Goal: Communication & Community: Answer question/provide support

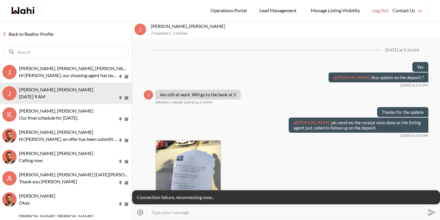
scroll to position [627, 0]
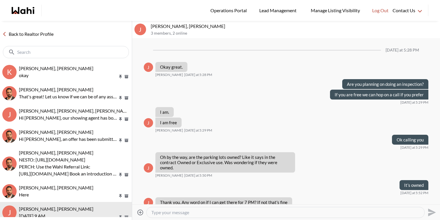
scroll to position [311, 0]
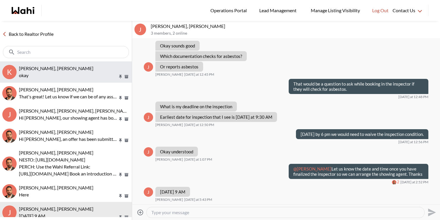
click at [68, 64] on button "k khalid Alvi, Gautam, Behnam okay" at bounding box center [66, 71] width 132 height 21
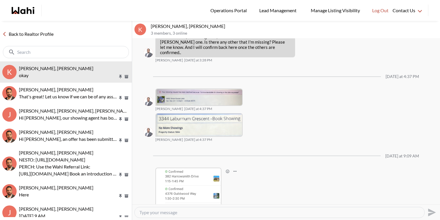
scroll to position [824, 0]
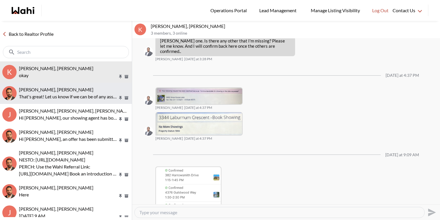
click at [86, 92] on div "Shireen Sookdeo, Behnam" at bounding box center [74, 90] width 111 height 6
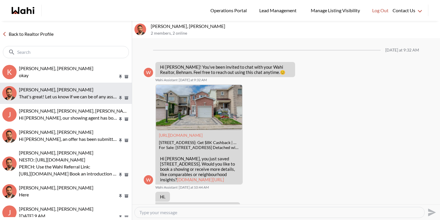
scroll to position [64, 0]
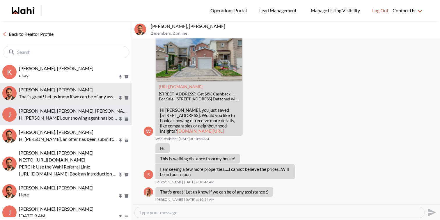
click at [86, 114] on div "Josh Hortaleza, Behnam, Paul, Faraz Hi Josh, our showing agent has booked the i…" at bounding box center [74, 114] width 111 height 13
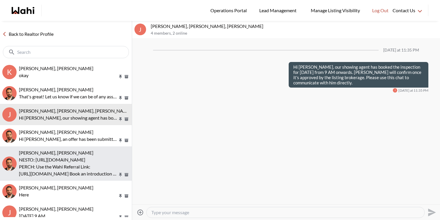
click at [88, 168] on p "PERCH: Use the Wahi Referral Link:" at bounding box center [68, 166] width 99 height 7
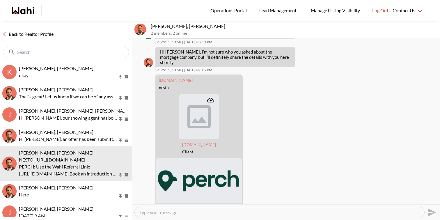
scroll to position [1131, 0]
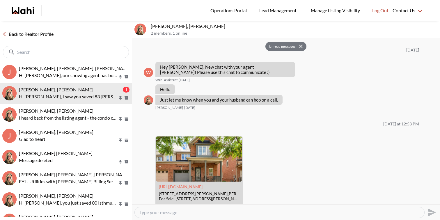
scroll to position [101, 0]
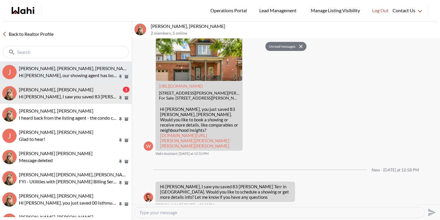
click at [75, 71] on div "Josh Hortaleza, Behnam, Paul, Faraz Hi Josh, our showing agent has booked the i…" at bounding box center [74, 72] width 111 height 13
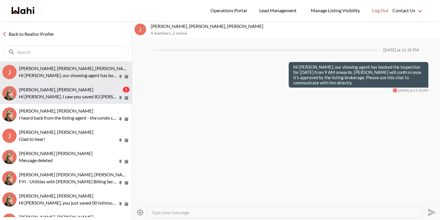
click at [45, 93] on div "Maria Awad, Barb 1 Hi Maria, I saw you saved 83 Willet Terr in Milton. Would yo…" at bounding box center [74, 93] width 111 height 13
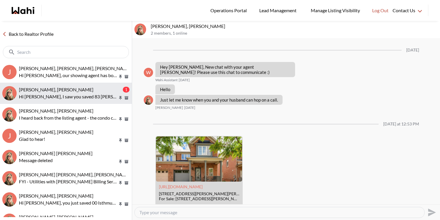
scroll to position [77, 0]
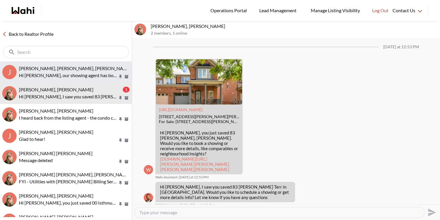
click at [83, 70] on span "[PERSON_NAME], [PERSON_NAME], [PERSON_NAME]" at bounding box center [75, 69] width 113 height 6
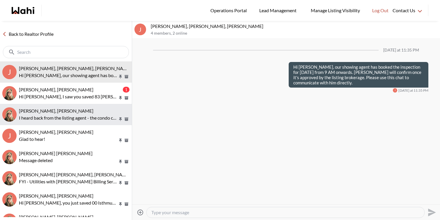
click at [97, 104] on button "Volodymyr Vozniak, Barb I heard back from the listing agent - the condo corp ha…" at bounding box center [66, 114] width 132 height 21
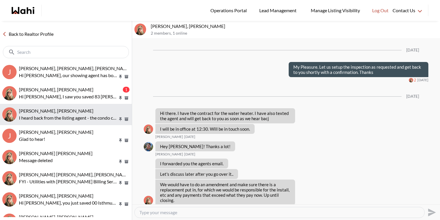
scroll to position [1048, 0]
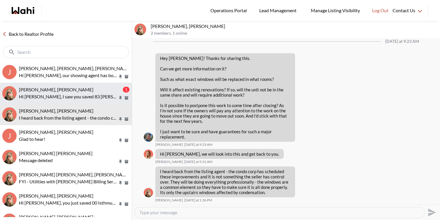
click at [99, 94] on p "Hi Maria, I saw you saved 83 Willet Terr in Milton. Would you like to schedule …" at bounding box center [68, 96] width 99 height 7
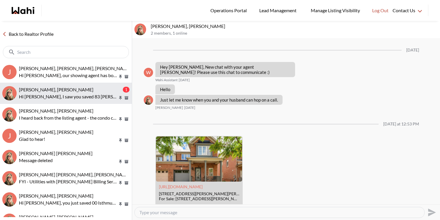
scroll to position [77, 0]
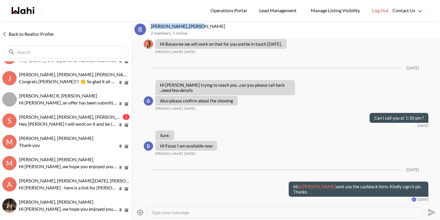
scroll to position [247, 0]
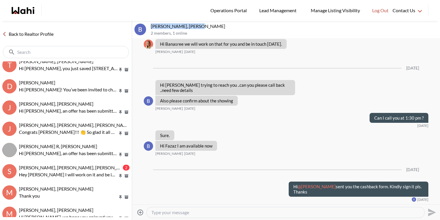
click at [40, 35] on link "Back to Realtor Profile" at bounding box center [28, 34] width 56 height 8
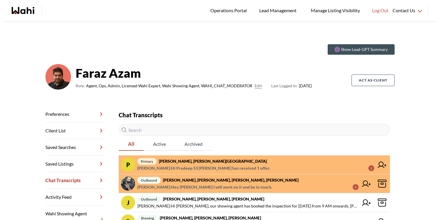
click at [233, 188] on span "Saeid Kanani : Hey Saeid I will work on it and be in touch." at bounding box center [204, 187] width 135 height 7
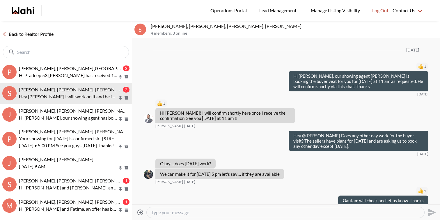
scroll to position [500, 0]
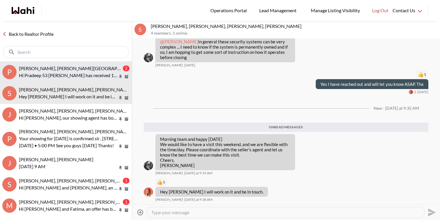
click at [84, 70] on span "Pradeep Pradhan, Shilpa Pradhan, Faraz" at bounding box center [80, 69] width 122 height 6
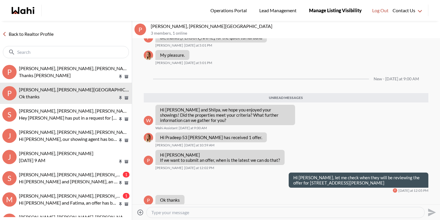
scroll to position [750, 0]
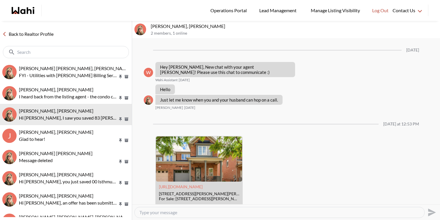
scroll to position [77, 0]
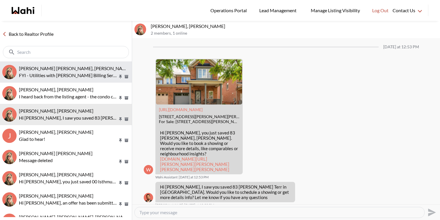
click at [79, 73] on p "FYI - Utilities with Carma Billing Services, 1-888-298-3336 or email info@carma…" at bounding box center [68, 75] width 99 height 7
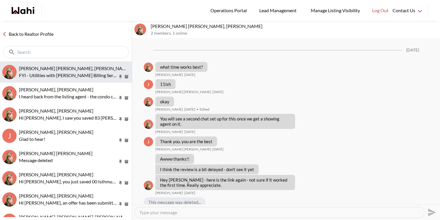
scroll to position [529, 0]
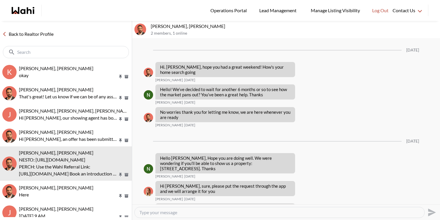
scroll to position [743, 0]
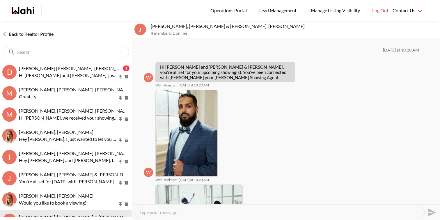
scroll to position [175, 0]
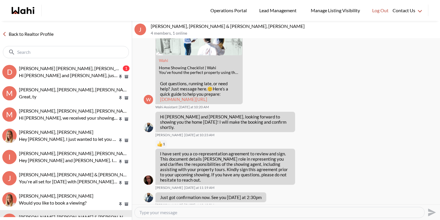
click at [72, 75] on p "Hi Dakota and Shelby, just checking in, if we can be of any assistance with you…" at bounding box center [68, 75] width 99 height 7
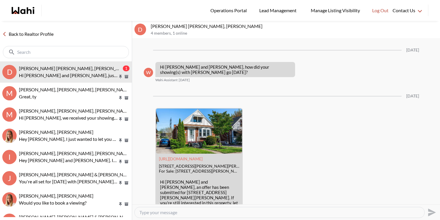
scroll to position [1185, 0]
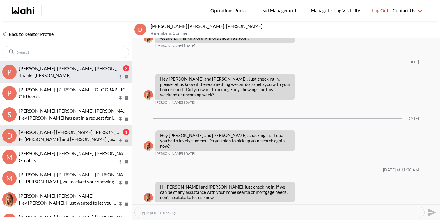
click at [67, 68] on span "Pradeep Pradhan, Shilpa Pradhan, Paul, Faraz" at bounding box center [75, 69] width 113 height 6
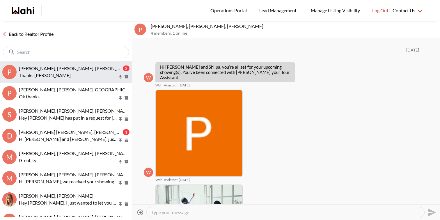
scroll to position [2767, 0]
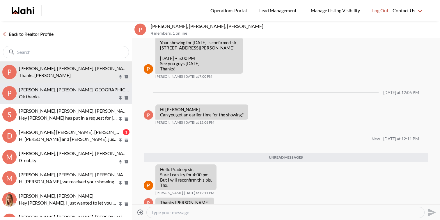
click at [69, 89] on span "Pradeep Pradhan, Shilpa Pradhan, Faraz" at bounding box center [80, 90] width 122 height 6
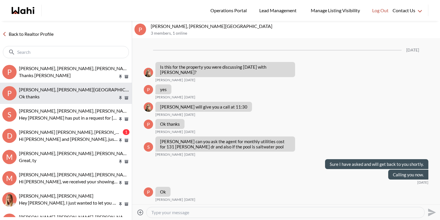
scroll to position [3282, 0]
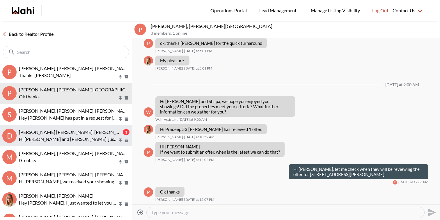
click at [63, 133] on span "Dakota Penn, Shelby Moorhead, Michelle, Rohit" at bounding box center [75, 132] width 112 height 6
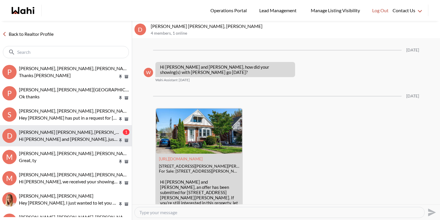
scroll to position [1185, 0]
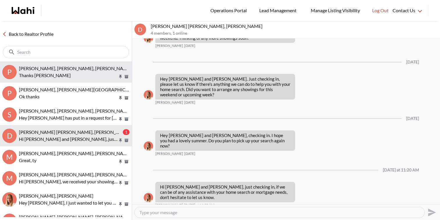
click at [75, 66] on span "Pradeep Pradhan, Shilpa Pradhan, Paul, Faraz" at bounding box center [75, 69] width 113 height 6
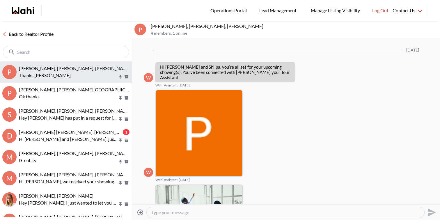
scroll to position [2730, 0]
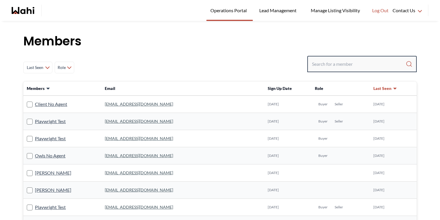
click at [346, 60] on input "Search input" at bounding box center [359, 64] width 94 height 10
paste input "[EMAIL_ADDRESS][DOMAIN_NAME]"
type input "[EMAIL_ADDRESS][DOMAIN_NAME]"
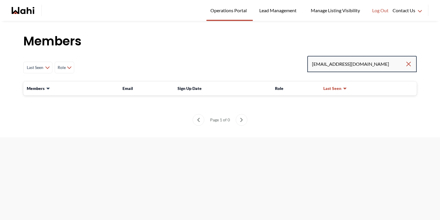
click at [362, 66] on input "[EMAIL_ADDRESS][DOMAIN_NAME]" at bounding box center [358, 64] width 93 height 10
click at [30, 10] on icon "Wahi homepage" at bounding box center [27, 10] width 14 height 7
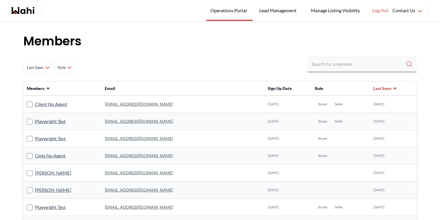
click at [30, 14] on icon "Wahi homepage" at bounding box center [23, 10] width 23 height 7
click at [361, 64] on input "Search input" at bounding box center [359, 64] width 94 height 10
paste input "[EMAIL_ADDRESS][DOMAIN_NAME]"
type input "[EMAIL_ADDRESS][DOMAIN_NAME]"
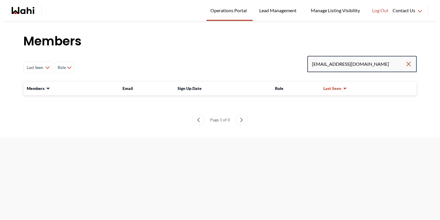
click at [360, 65] on input "fitimsogo@gmail.com" at bounding box center [358, 64] width 93 height 10
drag, startPoint x: 360, startPoint y: 65, endPoint x: 333, endPoint y: 66, distance: 27.4
click at [333, 66] on input "fitimsogo@gmail.com" at bounding box center [358, 64] width 93 height 10
type input "fitimsogo"
click at [322, 65] on input "fitimsogo" at bounding box center [358, 64] width 93 height 10
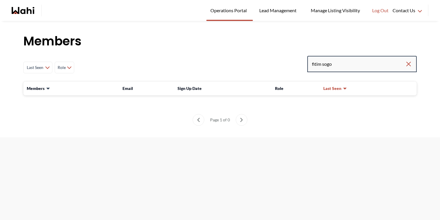
type input "fitim sogo"
drag, startPoint x: 315, startPoint y: 65, endPoint x: 296, endPoint y: 65, distance: 18.9
click at [296, 65] on div "Last Seen Less day than 1 day ago 1 day ago - 3 days ago 3 days ago - 1 week ag…" at bounding box center [220, 67] width 394 height 23
type input "tim sogo"
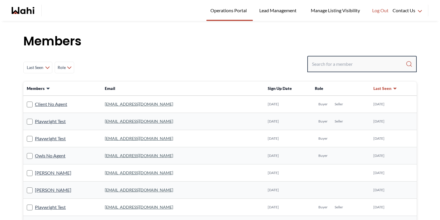
click at [348, 61] on input "Search input" at bounding box center [359, 64] width 94 height 10
paste input "[EMAIL_ADDRESS][DOMAIN_NAME]"
type input "[EMAIL_ADDRESS][DOMAIN_NAME]"
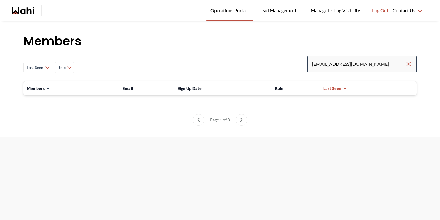
click at [366, 60] on input "[EMAIL_ADDRESS][DOMAIN_NAME]" at bounding box center [358, 64] width 93 height 10
click at [369, 65] on input "fitimsogo@gmail.com" at bounding box center [358, 64] width 93 height 10
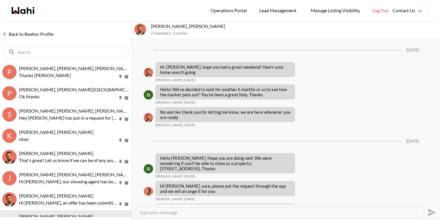
scroll to position [743, 0]
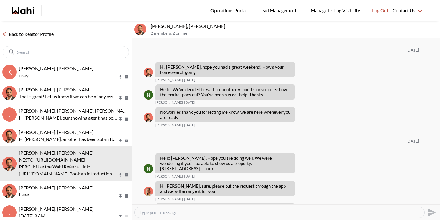
scroll to position [743, 0]
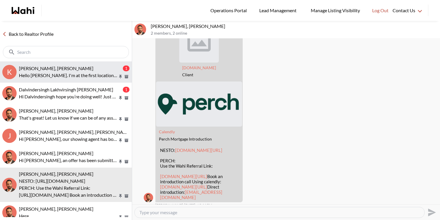
click at [72, 75] on p "Hello Khalid ji. I'm at the first location. See you here soon !!" at bounding box center [68, 75] width 99 height 7
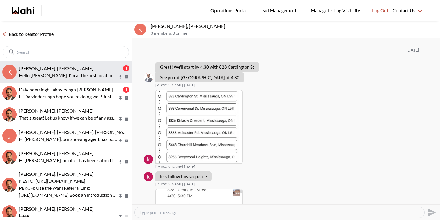
scroll to position [941, 0]
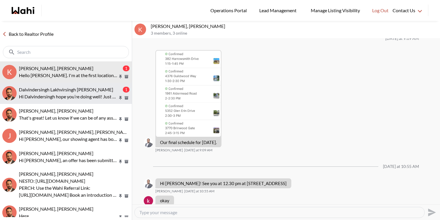
click at [70, 88] on span "Dalvindersingh Lakhvirsingh Jaswal, Behnam" at bounding box center [66, 90] width 94 height 6
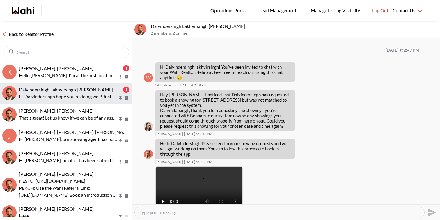
scroll to position [367, 0]
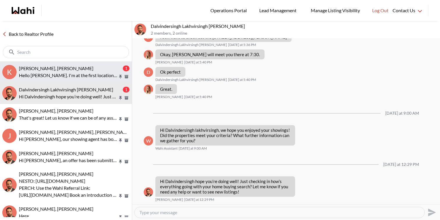
click at [107, 75] on p "Hello Khalid ji. I'm at the first location. See you here soon !!" at bounding box center [68, 75] width 99 height 7
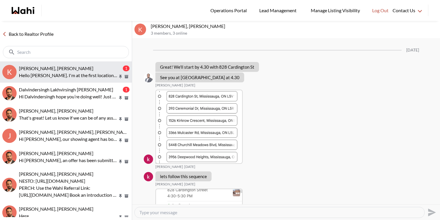
scroll to position [941, 0]
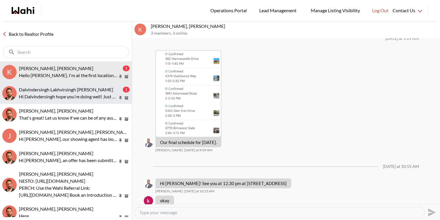
click at [105, 85] on button "Dalvindersingh Lakhvirsingh Jaswal, Behnam 1 Hi Dalvindersingh hope you’re doin…" at bounding box center [66, 93] width 132 height 21
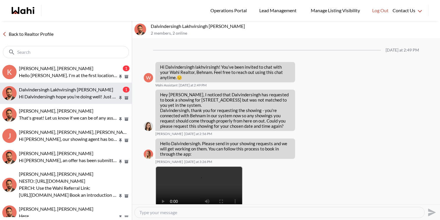
scroll to position [367, 0]
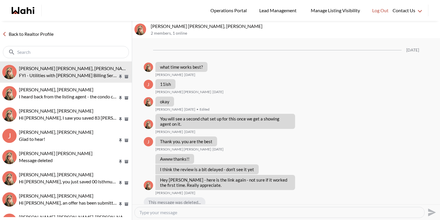
scroll to position [529, 0]
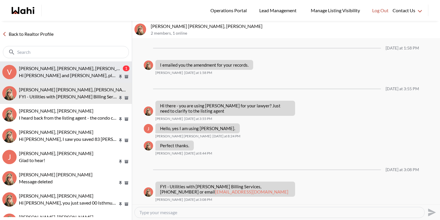
click at [61, 76] on p "Hi [PERSON_NAME] and [PERSON_NAME], please disregard the last message. We’re cu…" at bounding box center [68, 75] width 99 height 7
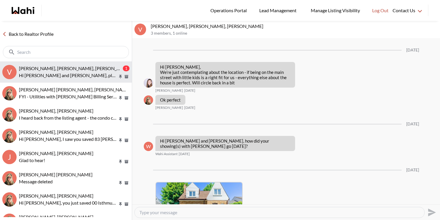
scroll to position [832, 0]
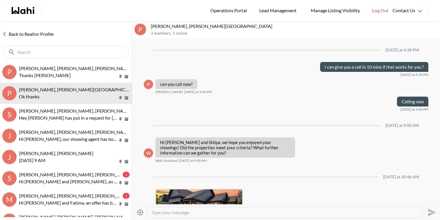
scroll to position [655, 0]
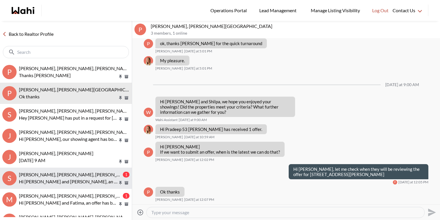
click at [96, 178] on div "[PERSON_NAME], [PERSON_NAME], [PERSON_NAME] 1 Hi [PERSON_NAME] and [PERSON_NAME…" at bounding box center [74, 178] width 111 height 13
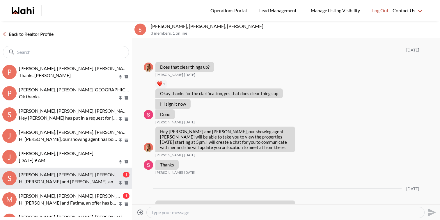
scroll to position [1314, 0]
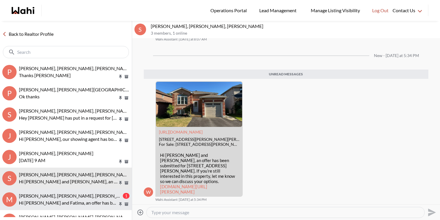
click at [90, 201] on p "Hi [PERSON_NAME] and Fatima, an offer has been submitted for [STREET_ADDRESS][P…" at bounding box center [68, 202] width 99 height 7
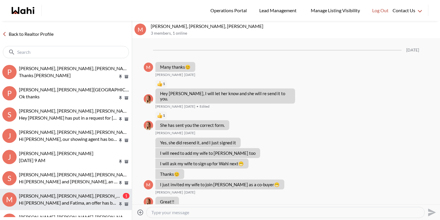
scroll to position [730, 0]
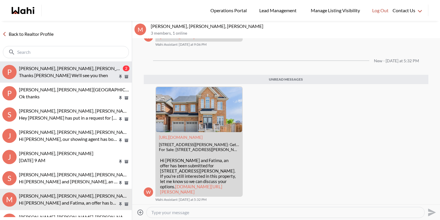
click at [66, 68] on span "Pradeep Pradhan, Shilpa Pradhan, Paul, Faraz" at bounding box center [75, 69] width 113 height 6
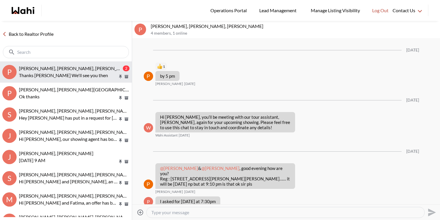
scroll to position [1049, 0]
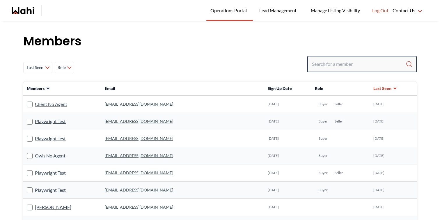
click at [322, 67] on input "Search input" at bounding box center [359, 64] width 94 height 10
paste input "[EMAIL_ADDRESS][DOMAIN_NAME]"
type input "[EMAIL_ADDRESS][DOMAIN_NAME]"
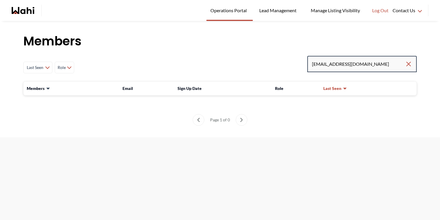
click at [322, 65] on input "[EMAIL_ADDRESS][DOMAIN_NAME]" at bounding box center [358, 64] width 93 height 10
type input "fitim [EMAIL_ADDRESS][DOMAIN_NAME]"
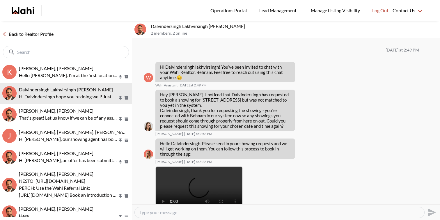
scroll to position [367, 0]
